Goal: Communication & Community: Ask a question

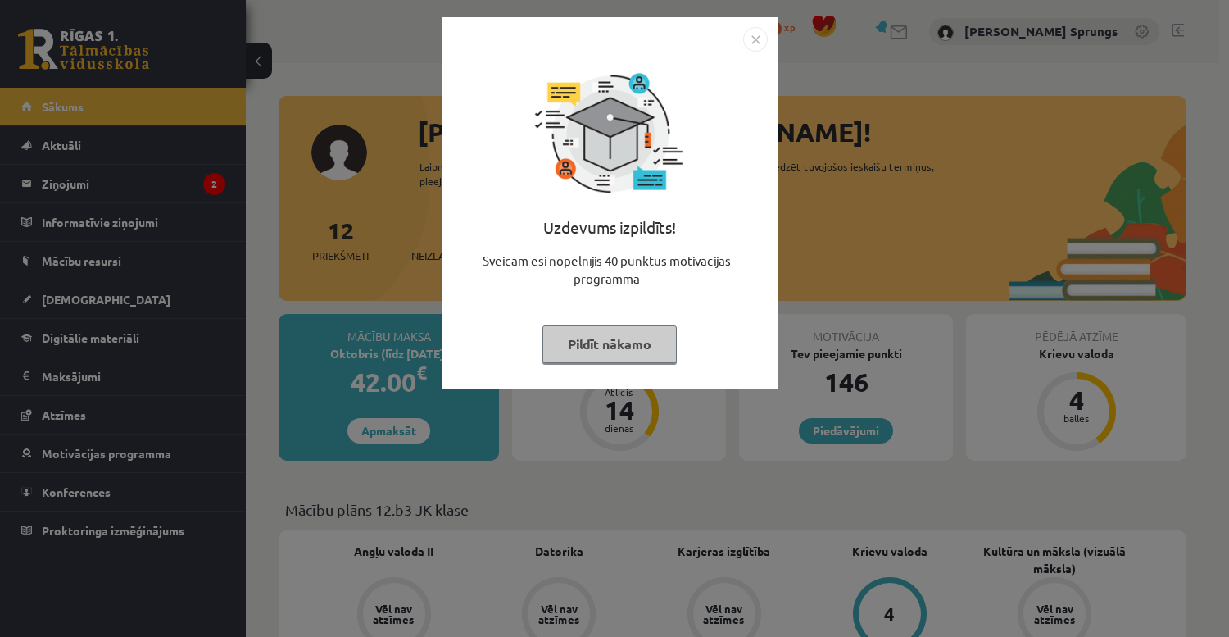
click at [754, 39] on img "Close" at bounding box center [755, 39] width 25 height 25
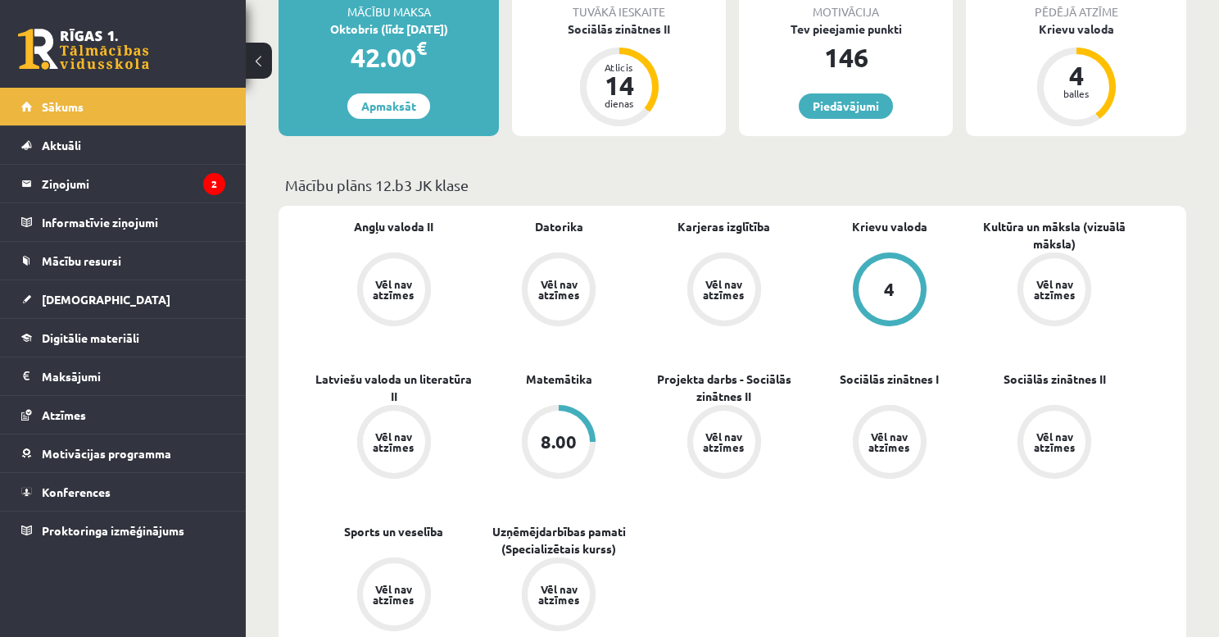
scroll to position [360, 0]
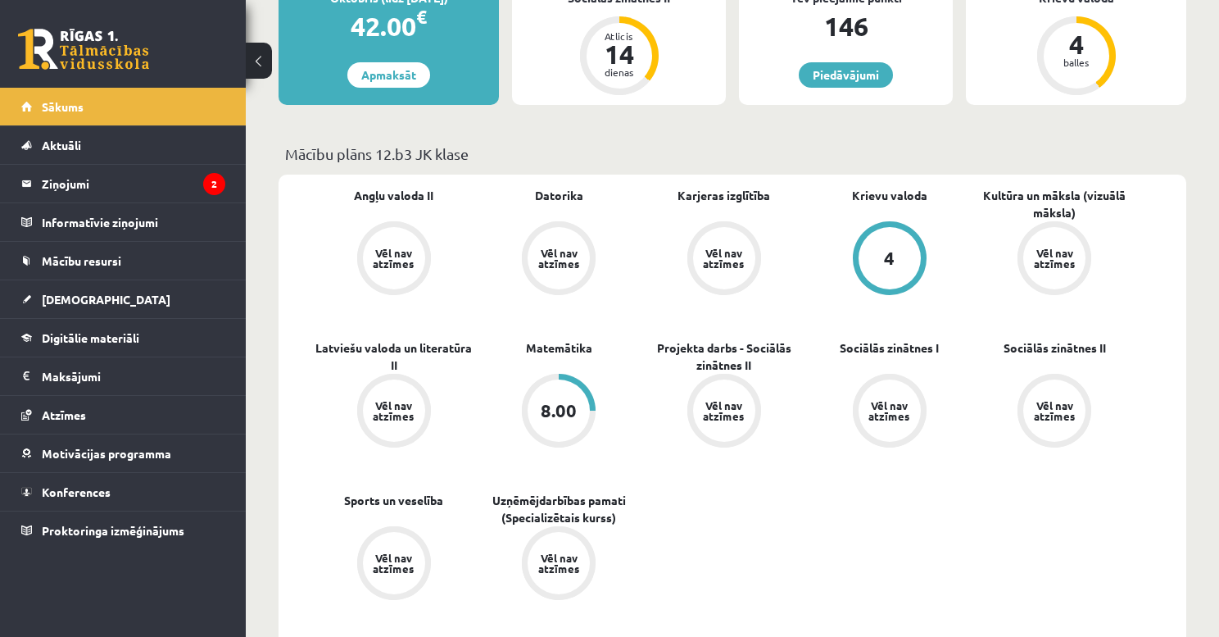
drag, startPoint x: 775, startPoint y: 216, endPoint x: 773, endPoint y: 269, distance: 52.5
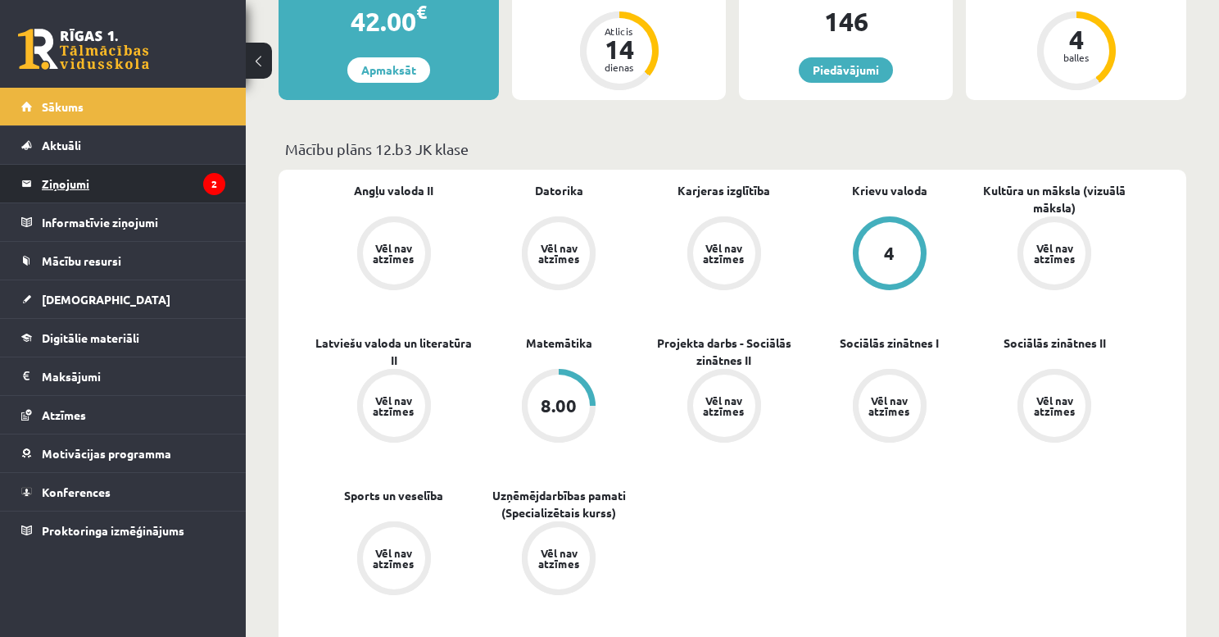
click at [107, 193] on legend "Ziņojumi 2" at bounding box center [134, 184] width 184 height 38
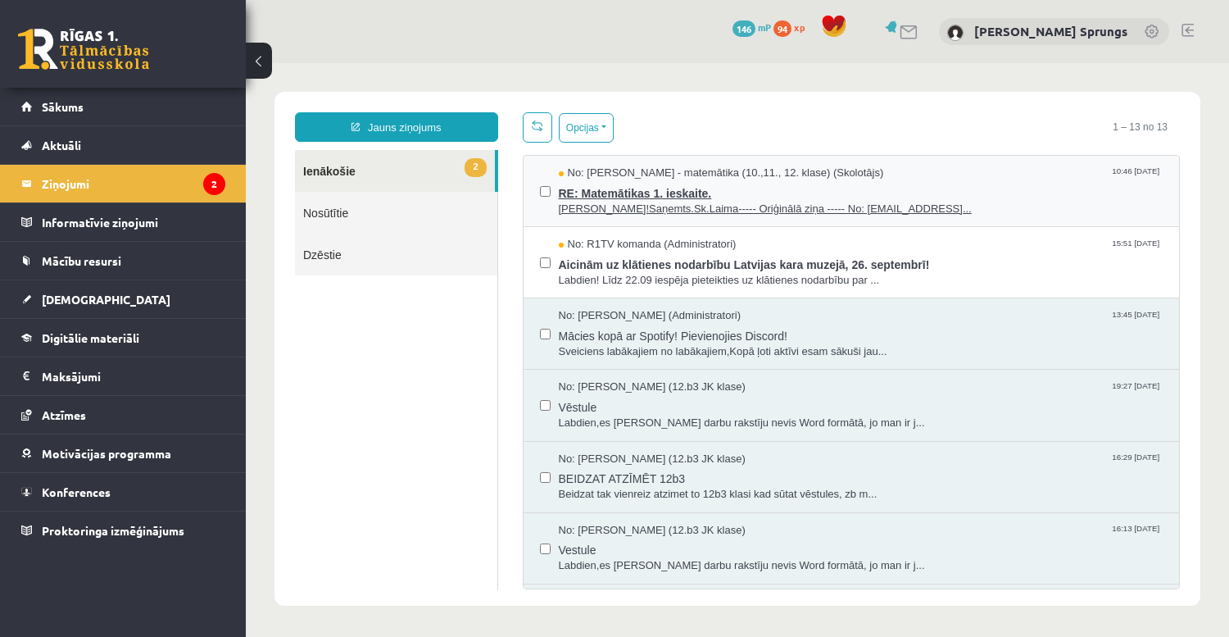
click at [639, 193] on span "RE: Matemātikas 1. ieskaite." at bounding box center [861, 191] width 605 height 20
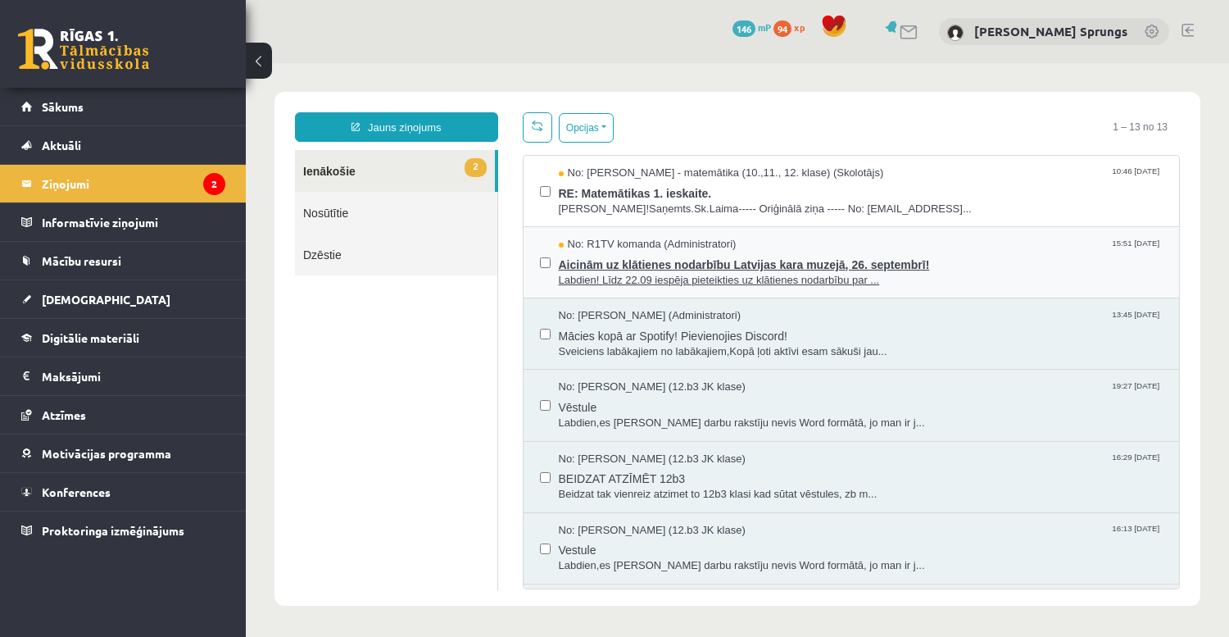
click at [655, 265] on span "Aicinām uz klātienes nodarbību Latvijas kara muzejā, 26. septembrī!" at bounding box center [861, 262] width 605 height 20
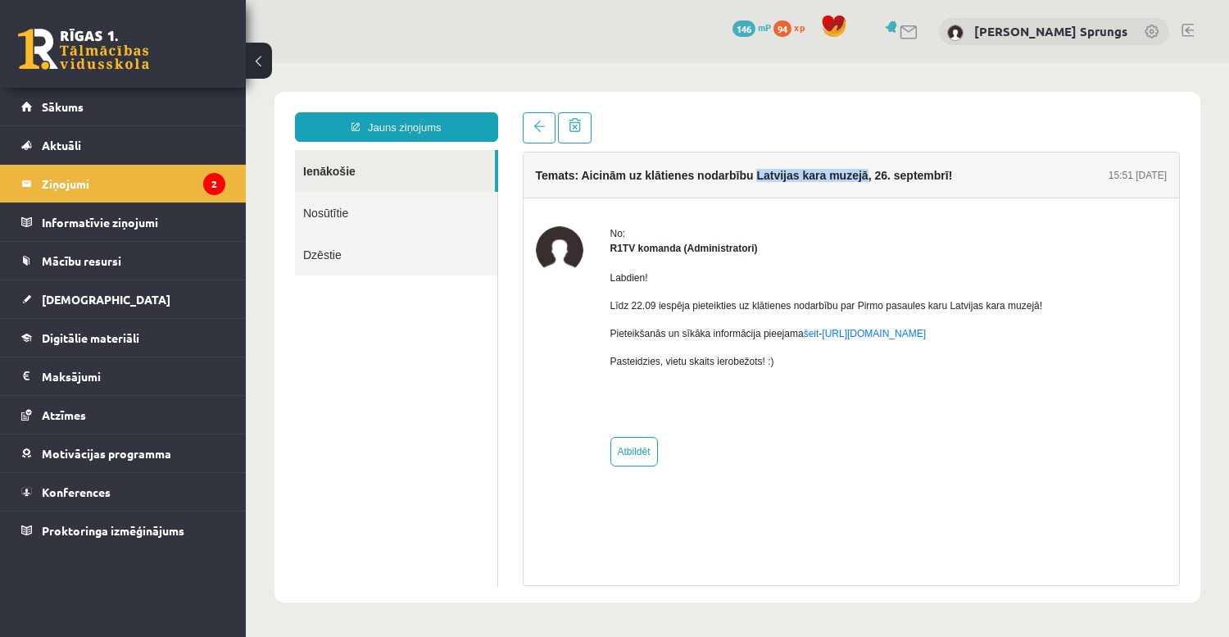
drag, startPoint x: 754, startPoint y: 175, endPoint x: 859, endPoint y: 185, distance: 105.3
click at [859, 185] on div "Temats: Aicinām uz klātienes nodarbību Latvijas kara muzejā, 26. septembrī!" at bounding box center [744, 175] width 417 height 23
click at [868, 188] on div "Temats: Aicinām uz klātienes nodarbību Latvijas kara muzejā, [DATE]! 15:51 [DAT…" at bounding box center [852, 175] width 656 height 46
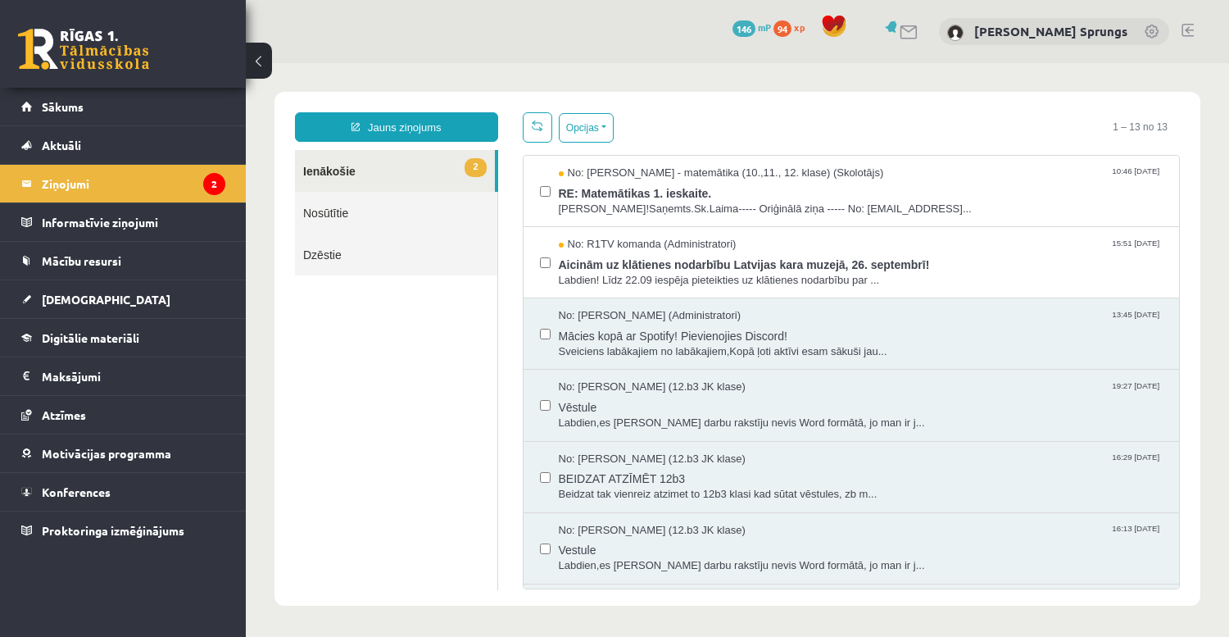
click at [372, 177] on link "2 Ienākošie" at bounding box center [395, 171] width 200 height 42
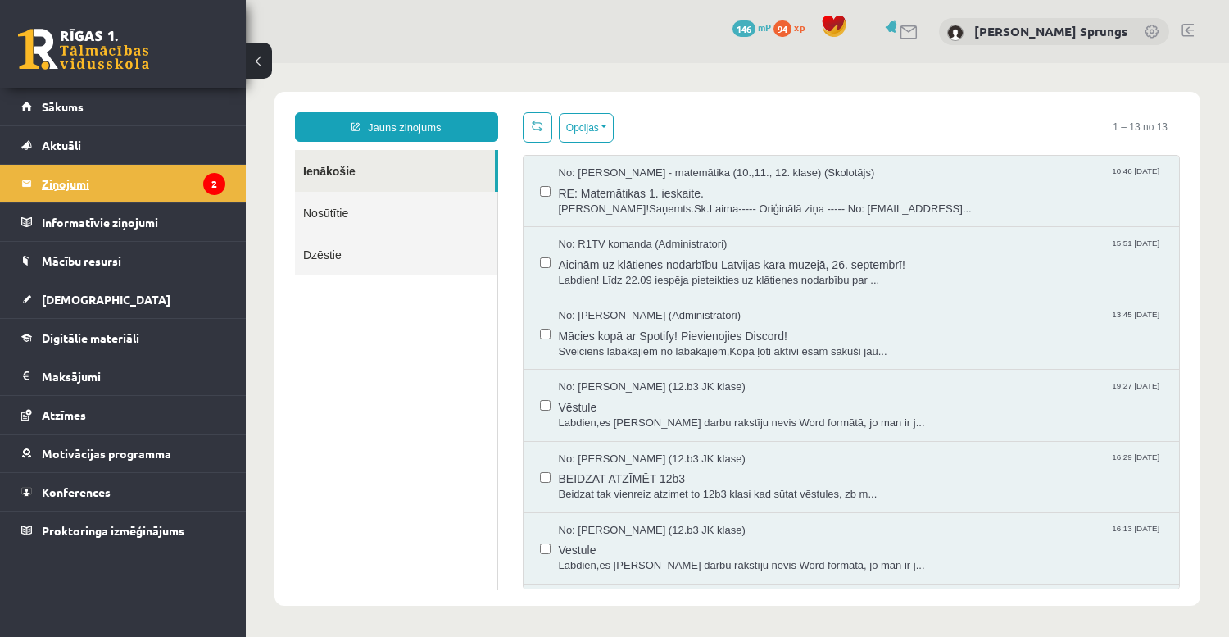
click at [49, 179] on legend "Ziņojumi 2" at bounding box center [134, 184] width 184 height 38
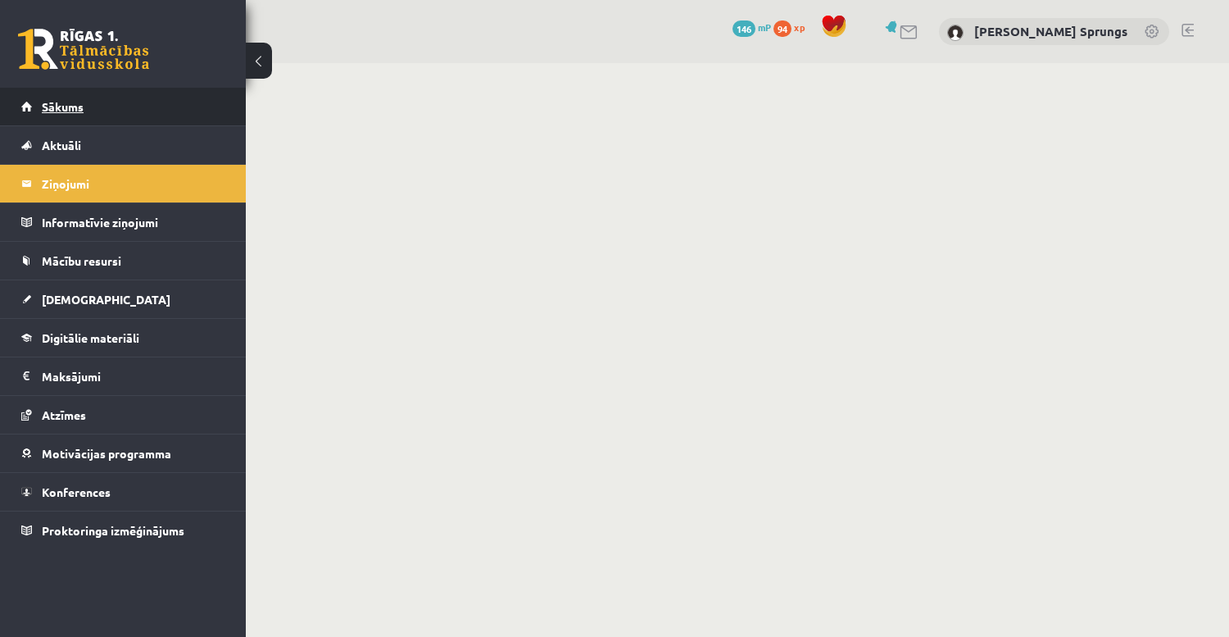
click at [53, 113] on link "Sākums" at bounding box center [123, 107] width 204 height 38
